Goal: Information Seeking & Learning: Learn about a topic

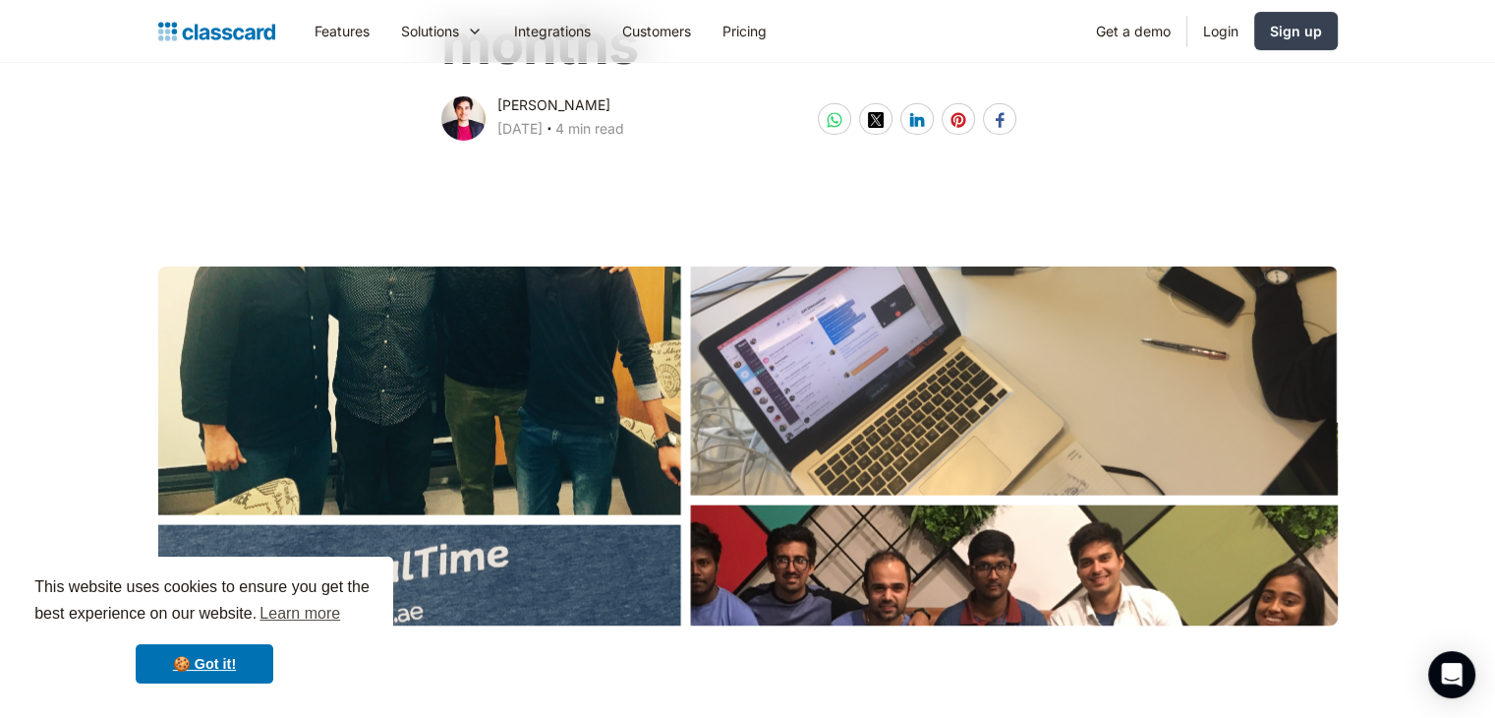
scroll to position [492, 0]
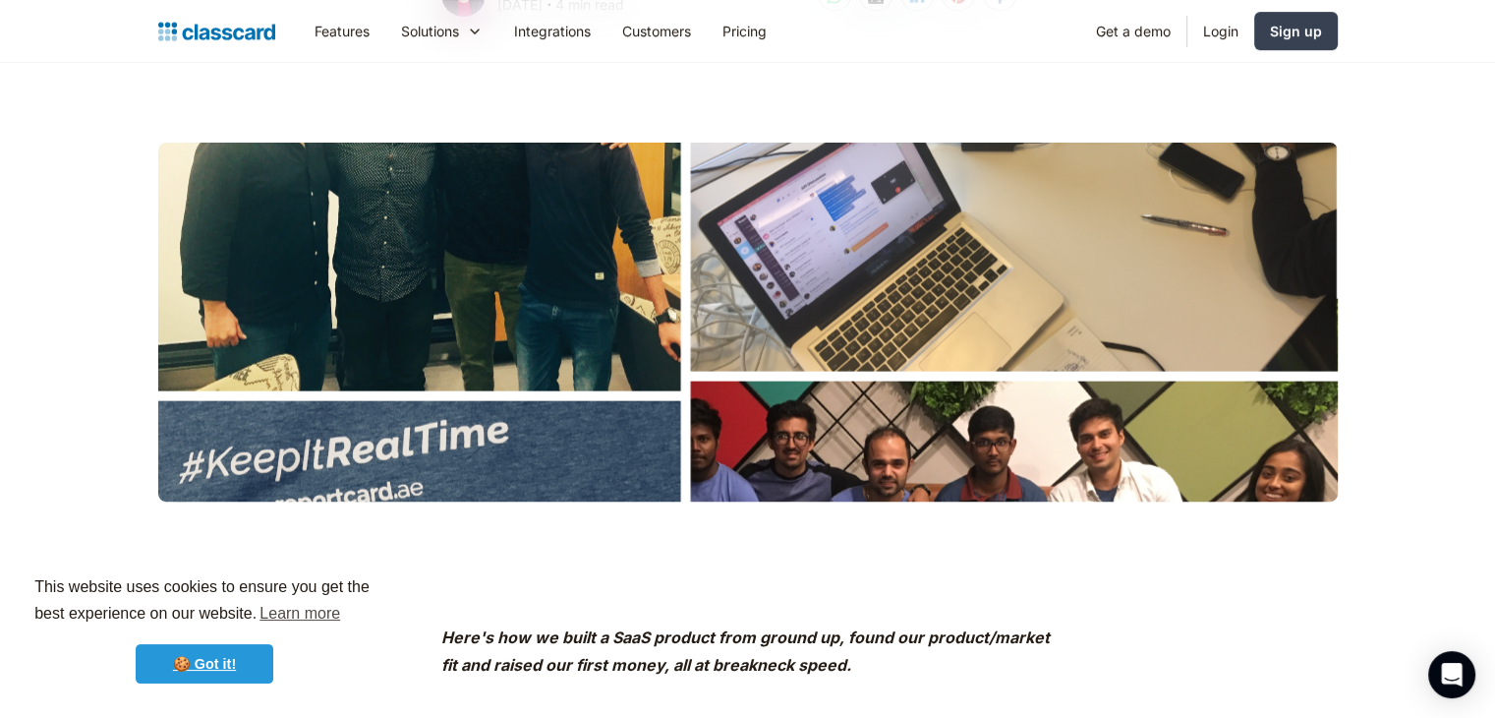
click at [217, 647] on link "🍪 Got it!" at bounding box center [205, 663] width 138 height 39
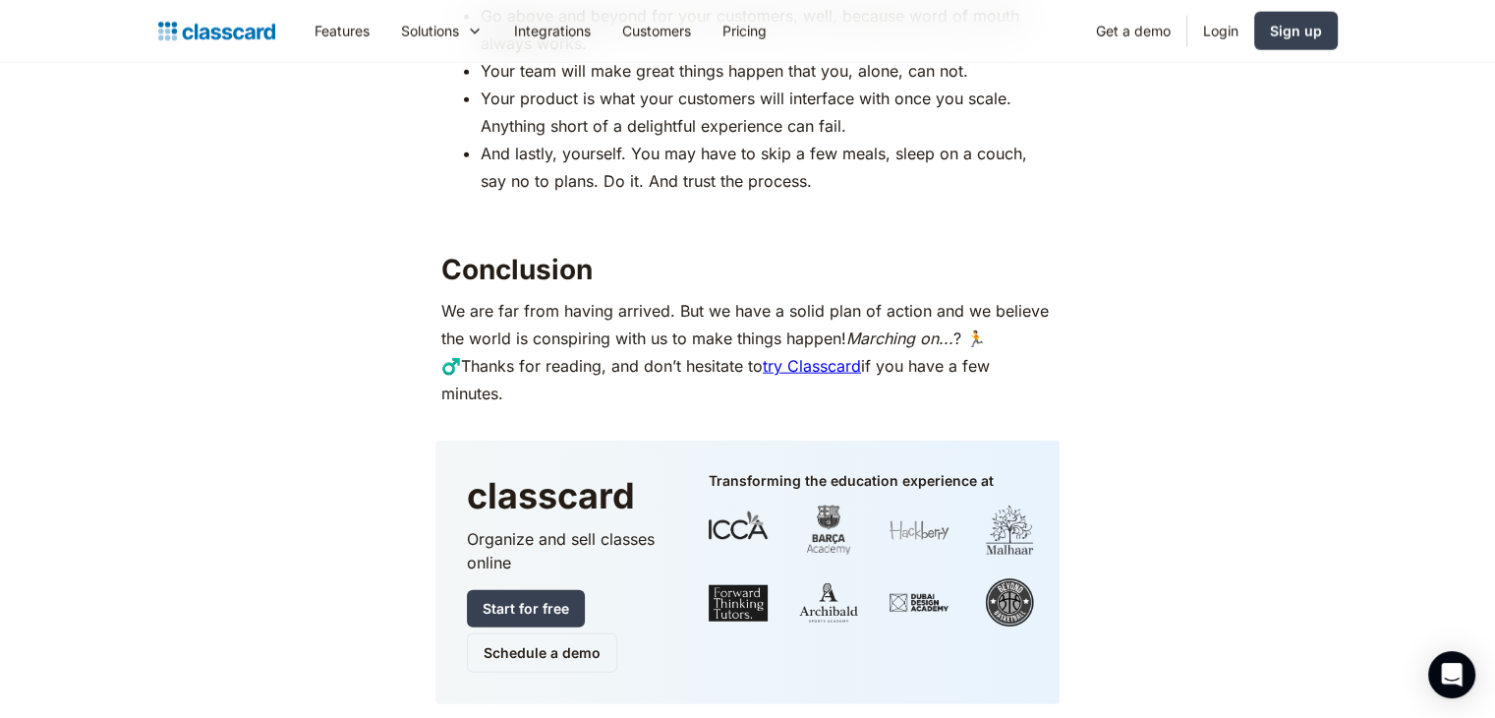
scroll to position [4818, 0]
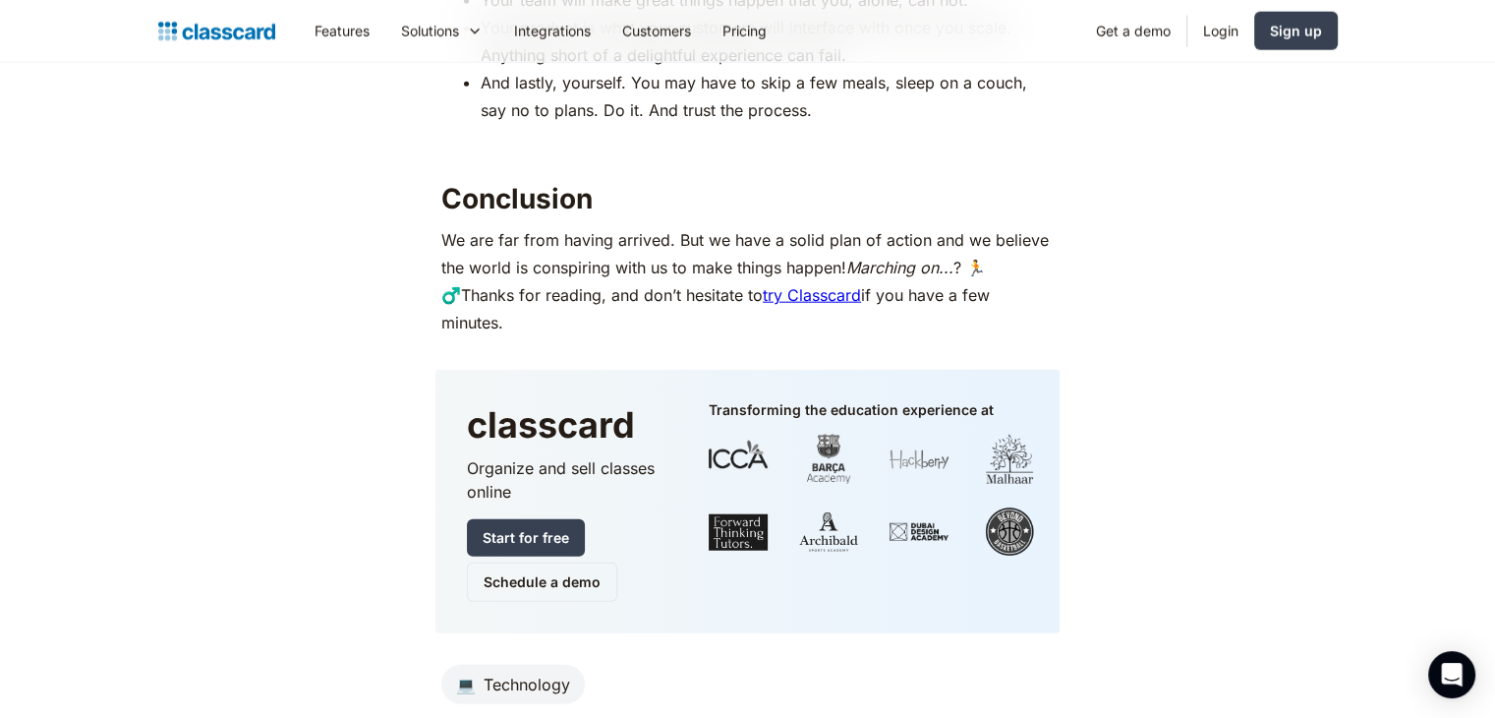
click at [848, 295] on link "try Classcard" at bounding box center [812, 295] width 98 height 20
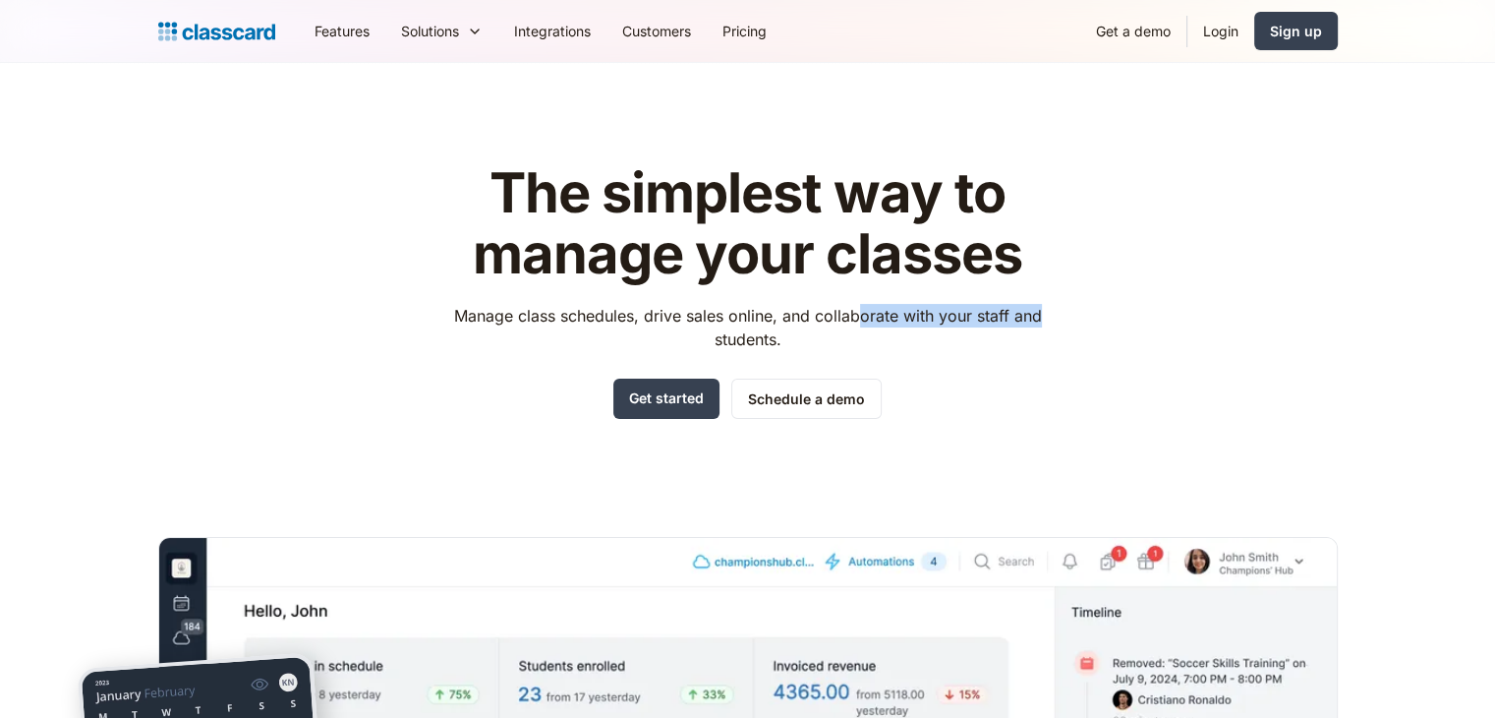
drag, startPoint x: 861, startPoint y: 317, endPoint x: 1064, endPoint y: 318, distance: 202.5
click at [1064, 318] on div "The simplest way to manage your classes Manage class schedules, drive sales onl…" at bounding box center [748, 594] width 1180 height 925
click at [334, 28] on link "Features" at bounding box center [342, 31] width 87 height 44
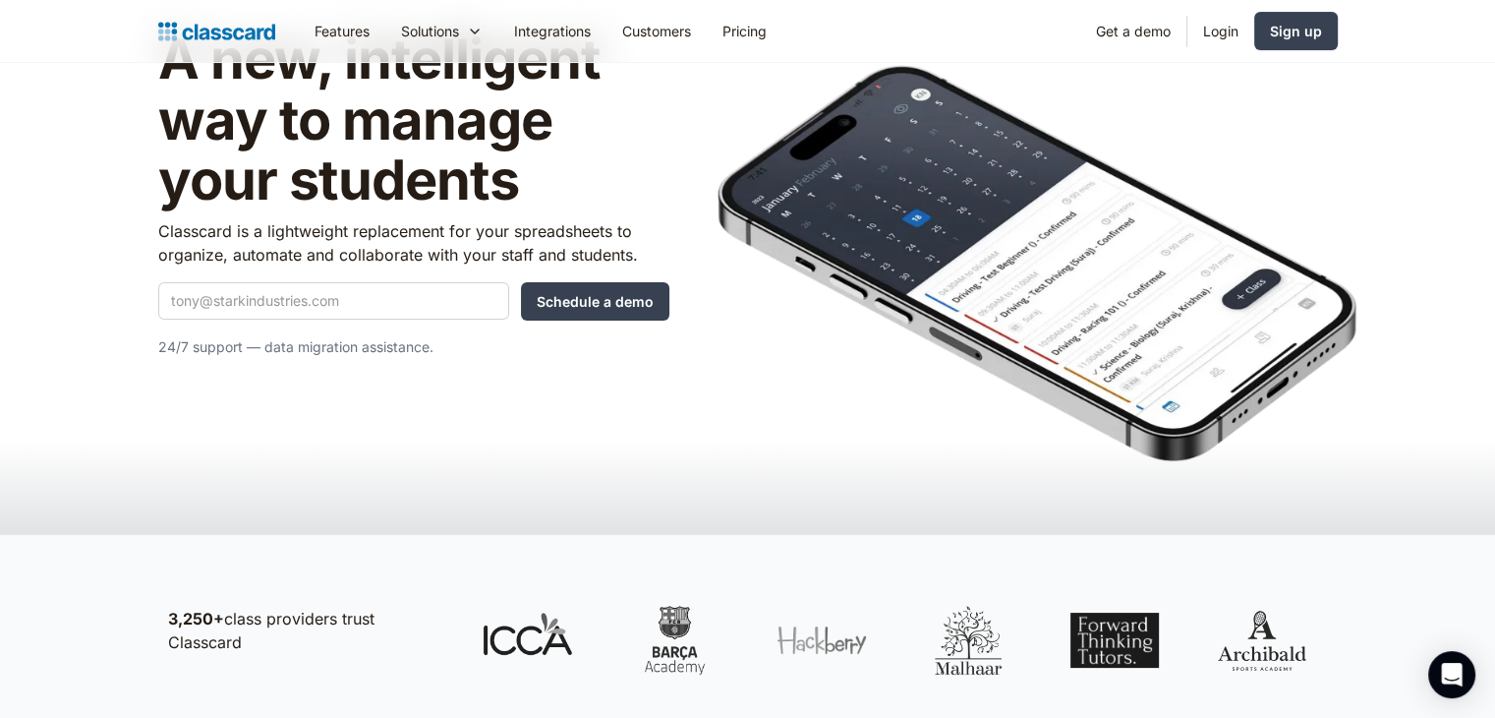
scroll to position [98, 0]
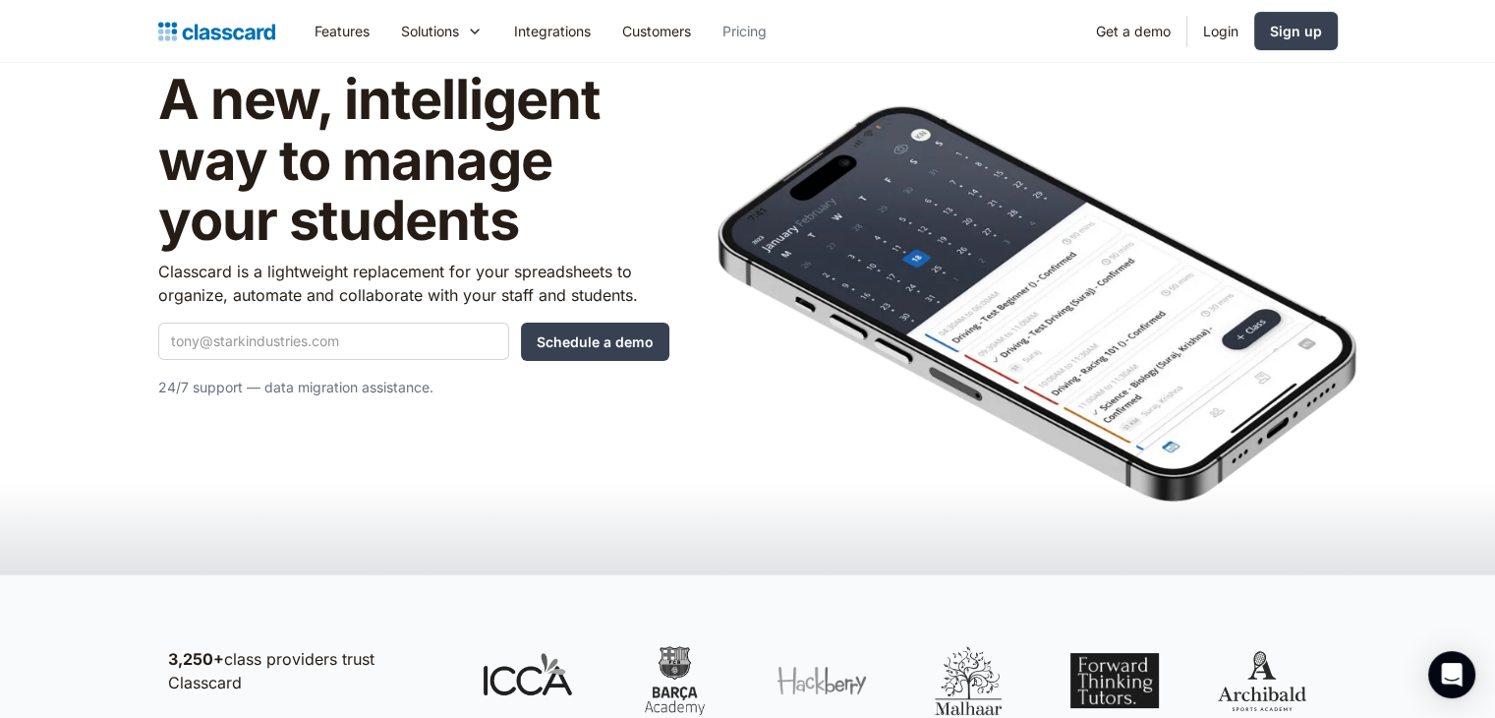
click at [735, 39] on link "Pricing" at bounding box center [745, 31] width 76 height 44
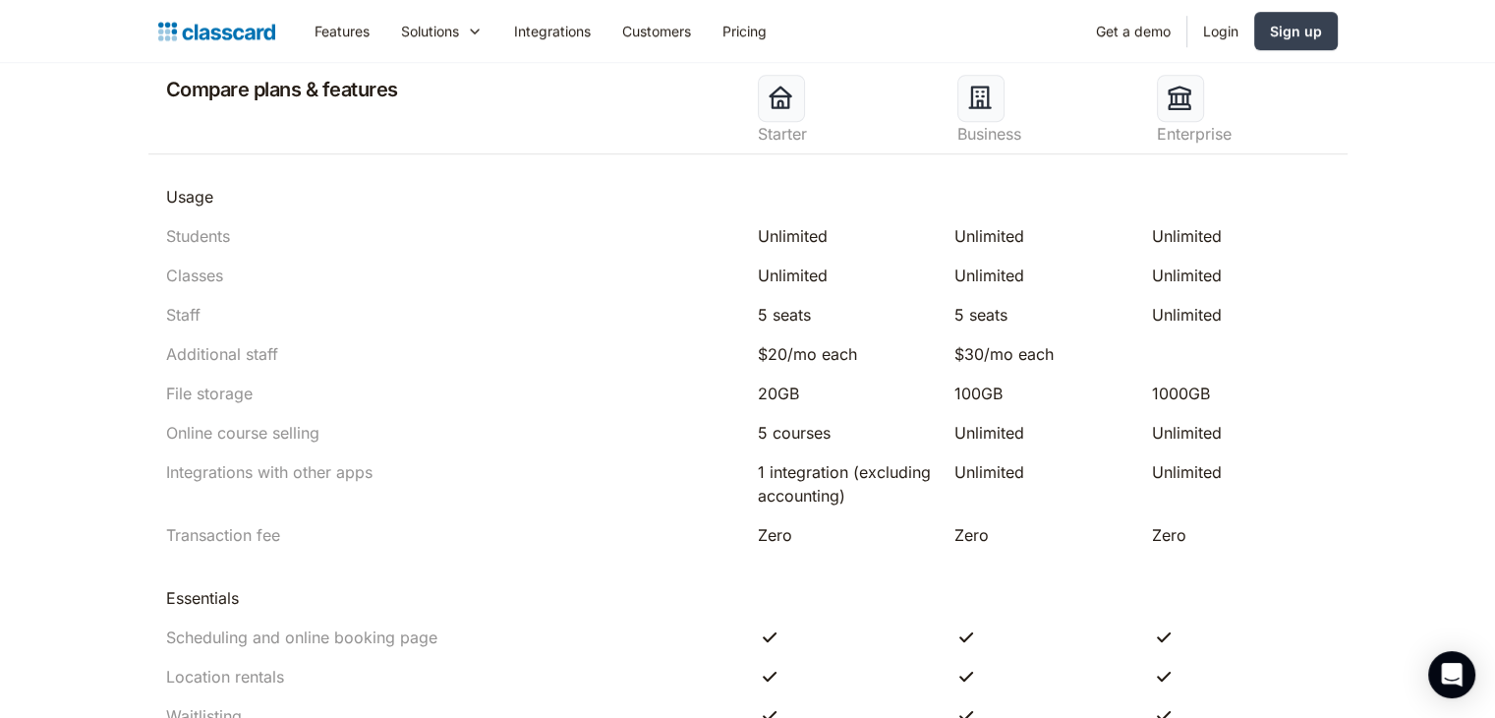
scroll to position [983, 0]
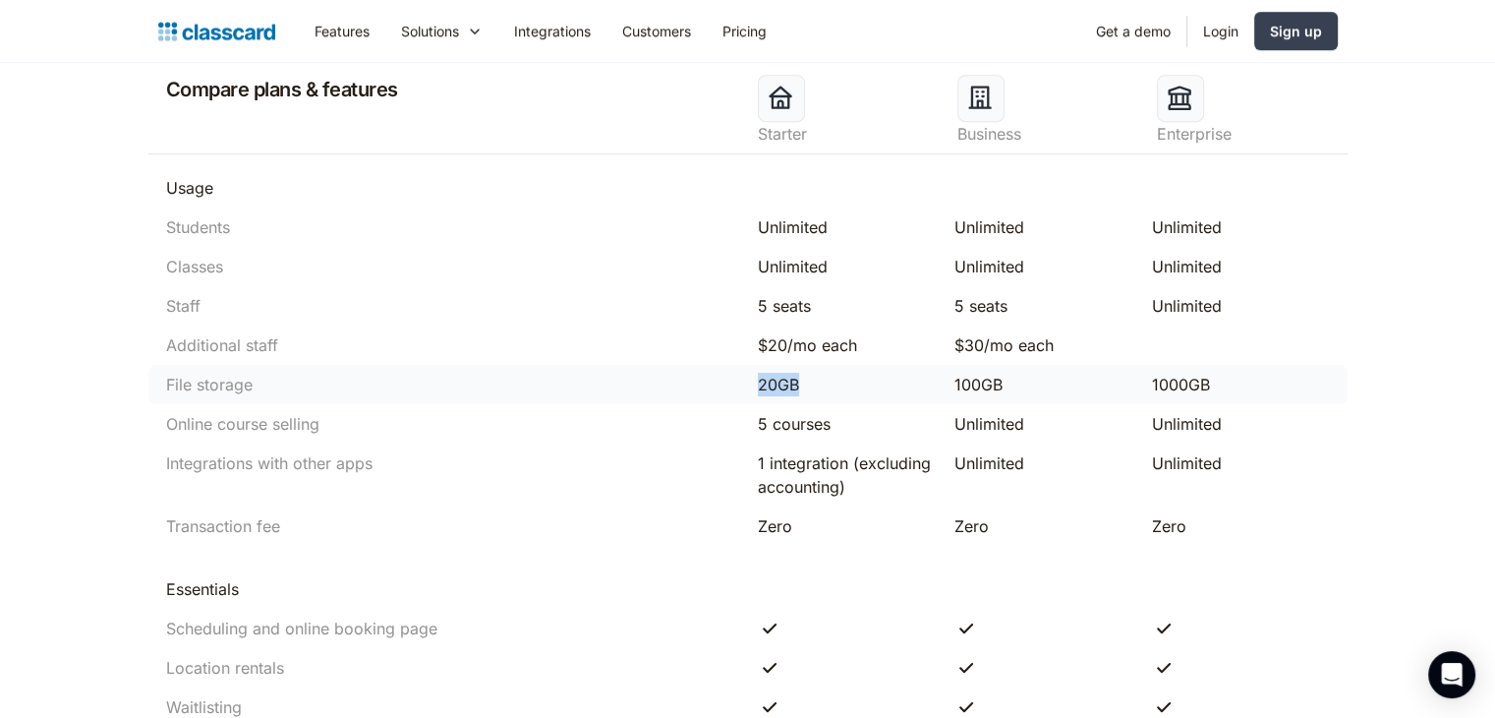
drag, startPoint x: 810, startPoint y: 386, endPoint x: 748, endPoint y: 390, distance: 62.1
click at [748, 390] on div "20GB" at bounding box center [847, 385] width 198 height 24
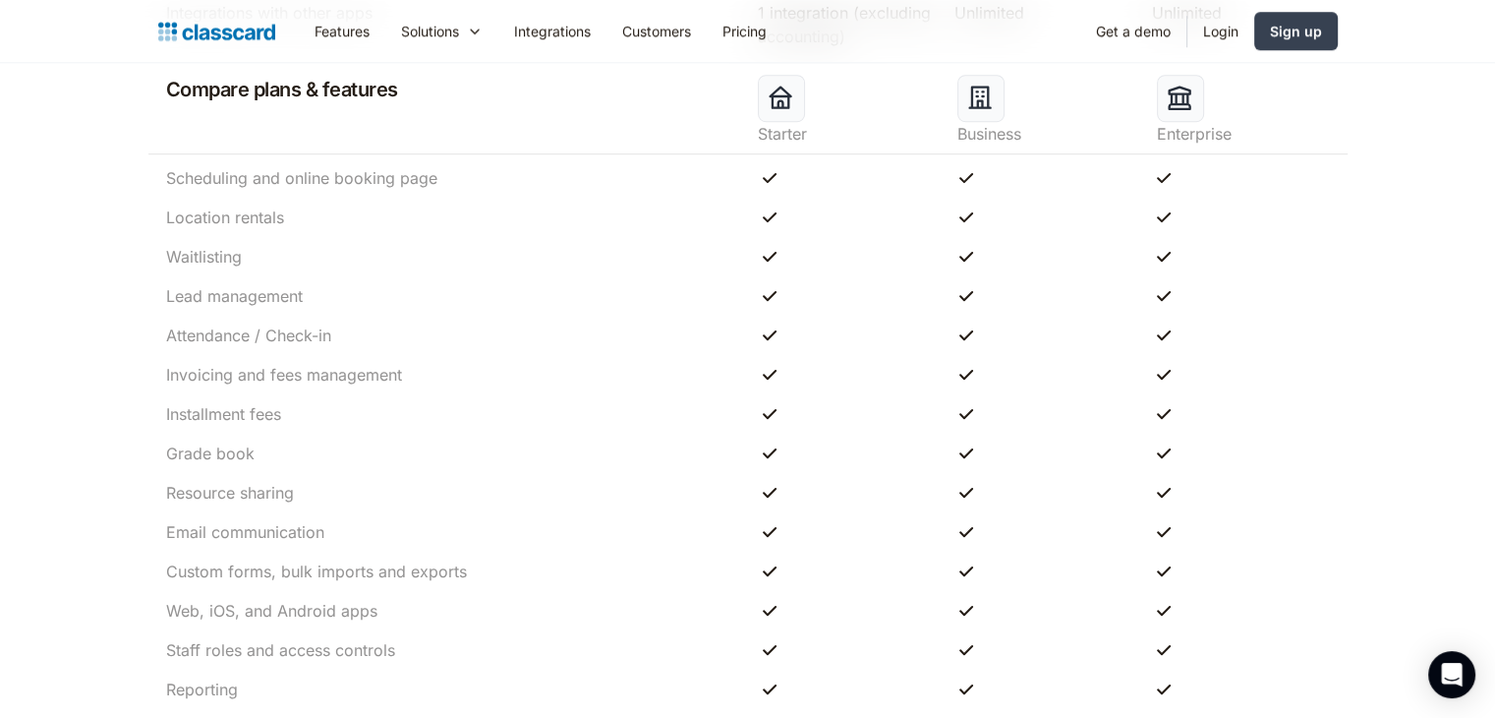
scroll to position [1475, 0]
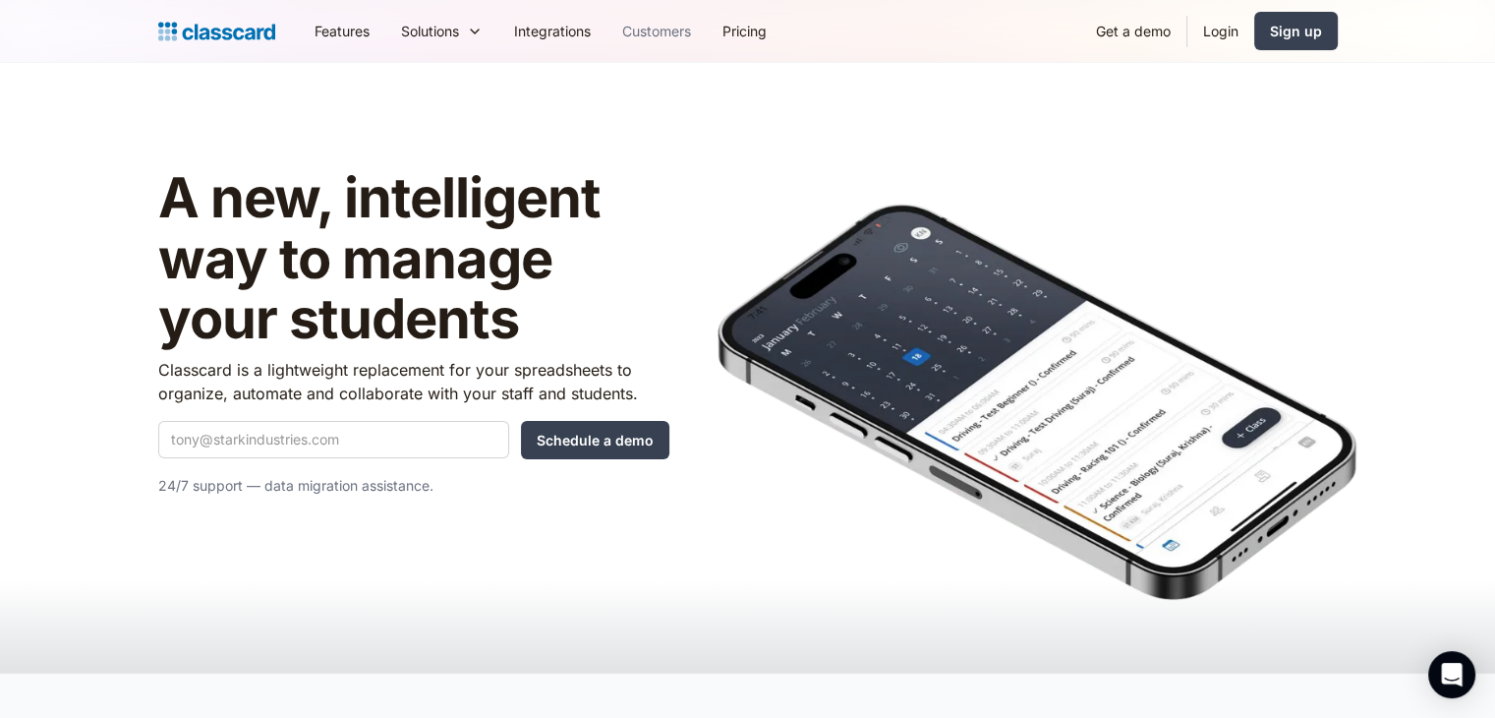
click at [653, 20] on link "Customers" at bounding box center [657, 31] width 100 height 44
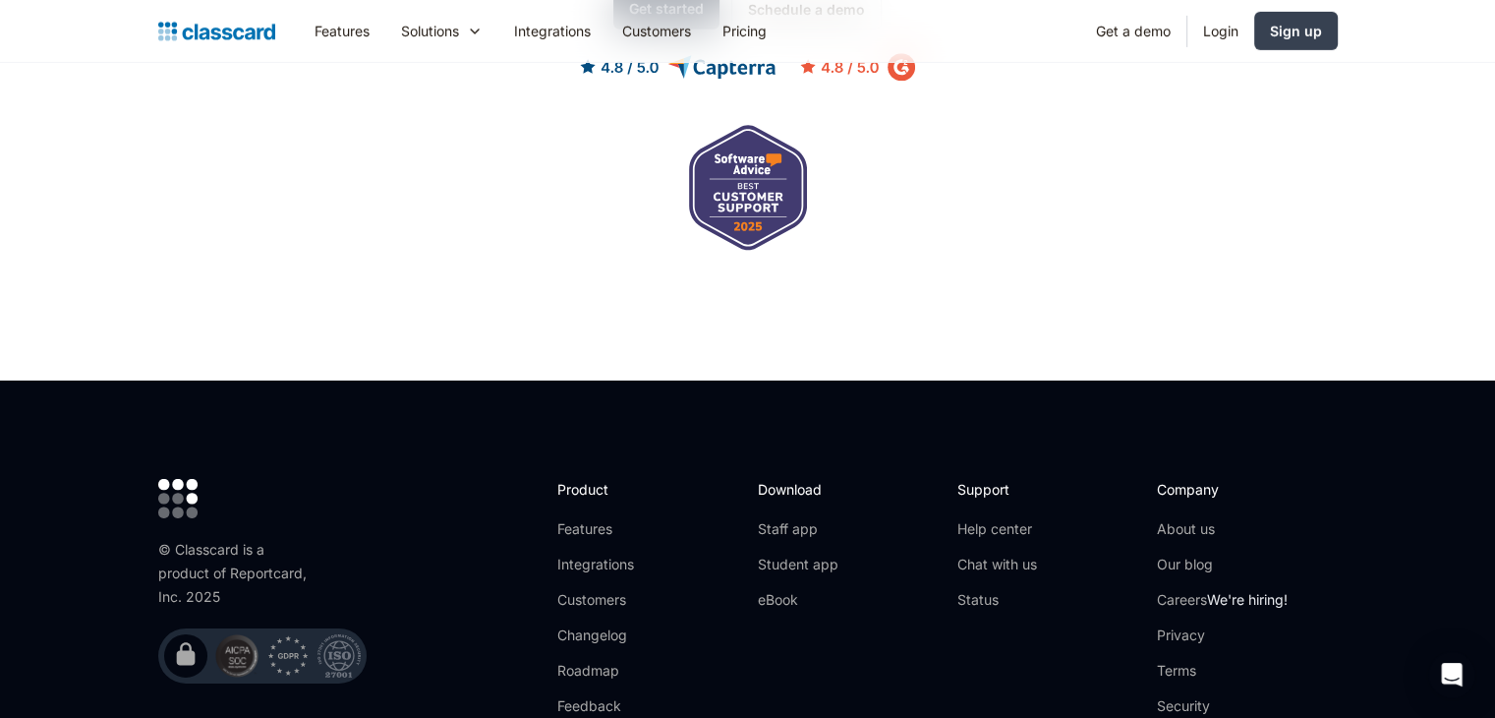
scroll to position [6348, 0]
